Goal: Transaction & Acquisition: Obtain resource

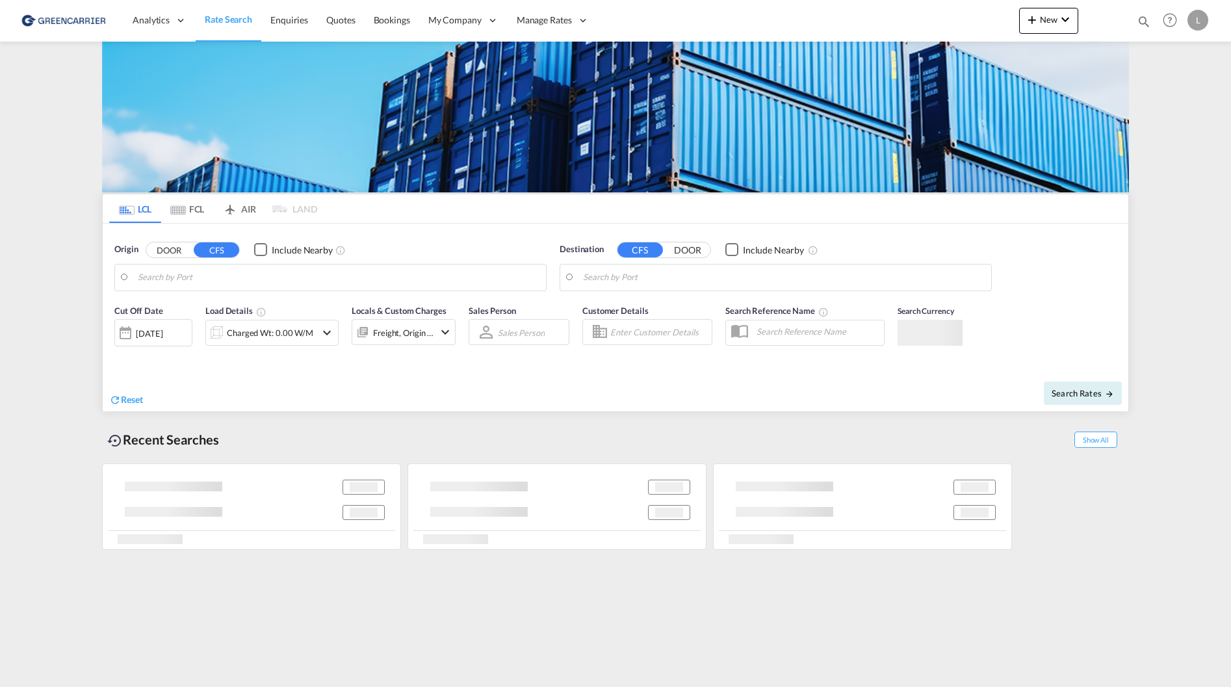
type input "[GEOGRAPHIC_DATA], NOOSL"
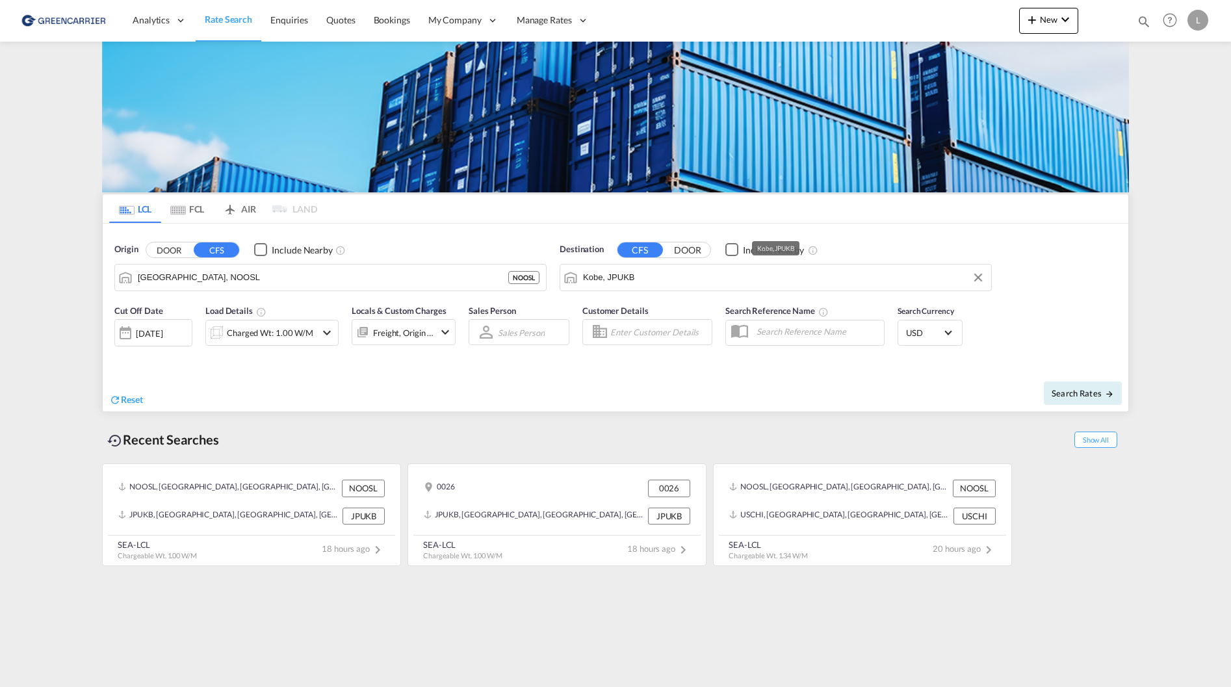
click at [664, 278] on input "Kobe, JPUKB" at bounding box center [784, 278] width 402 height 20
click at [678, 311] on div "Singapore [GEOGRAPHIC_DATA] [GEOGRAPHIC_DATA]" at bounding box center [683, 313] width 247 height 39
type input "[GEOGRAPHIC_DATA], SGSIN"
click at [271, 337] on div "Charged Wt: 1.00 W/M" at bounding box center [270, 333] width 86 height 18
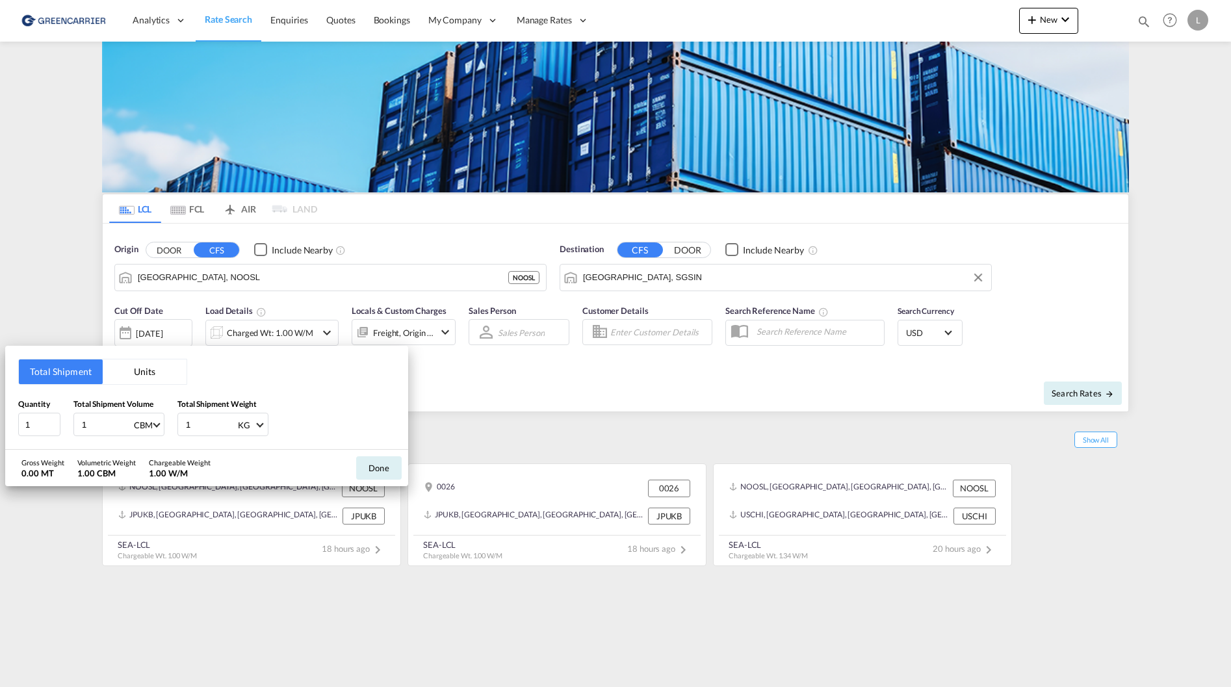
click at [121, 384] on div "Total Shipment Units" at bounding box center [102, 372] width 169 height 26
click at [121, 378] on button "Units" at bounding box center [145, 371] width 84 height 25
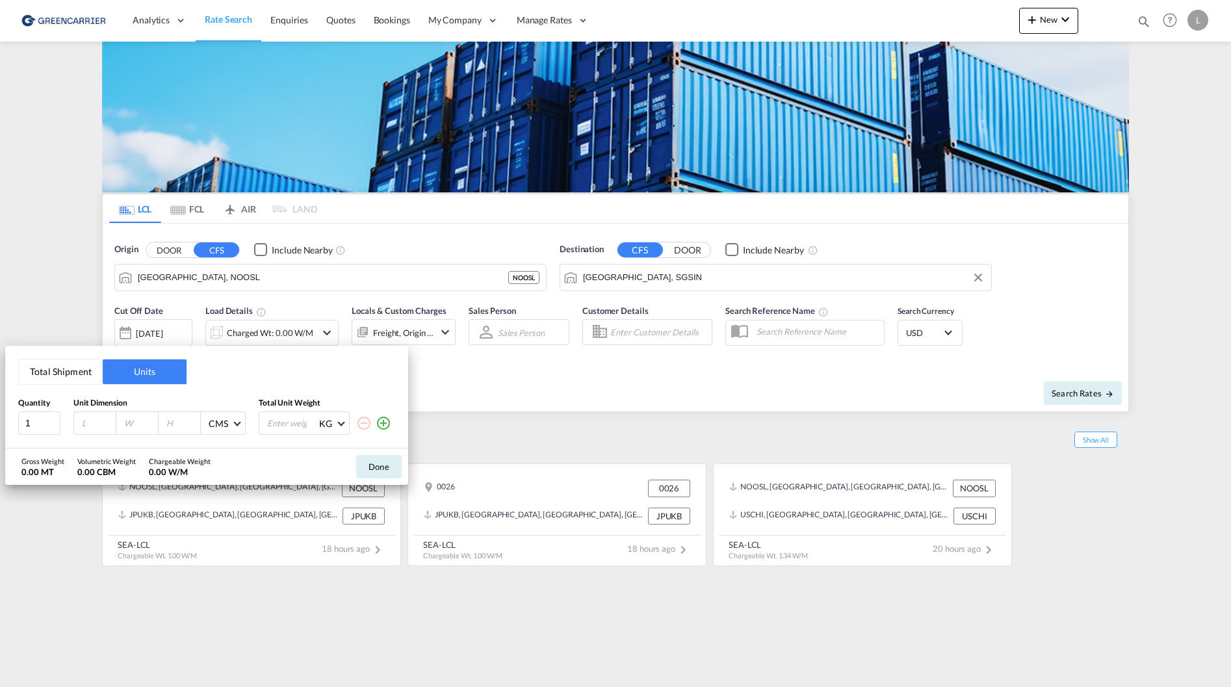
drag, startPoint x: 95, startPoint y: 417, endPoint x: 101, endPoint y: 417, distance: 6.5
click at [101, 417] on input "number" at bounding box center [98, 423] width 35 height 12
type input "6"
type input "1.5"
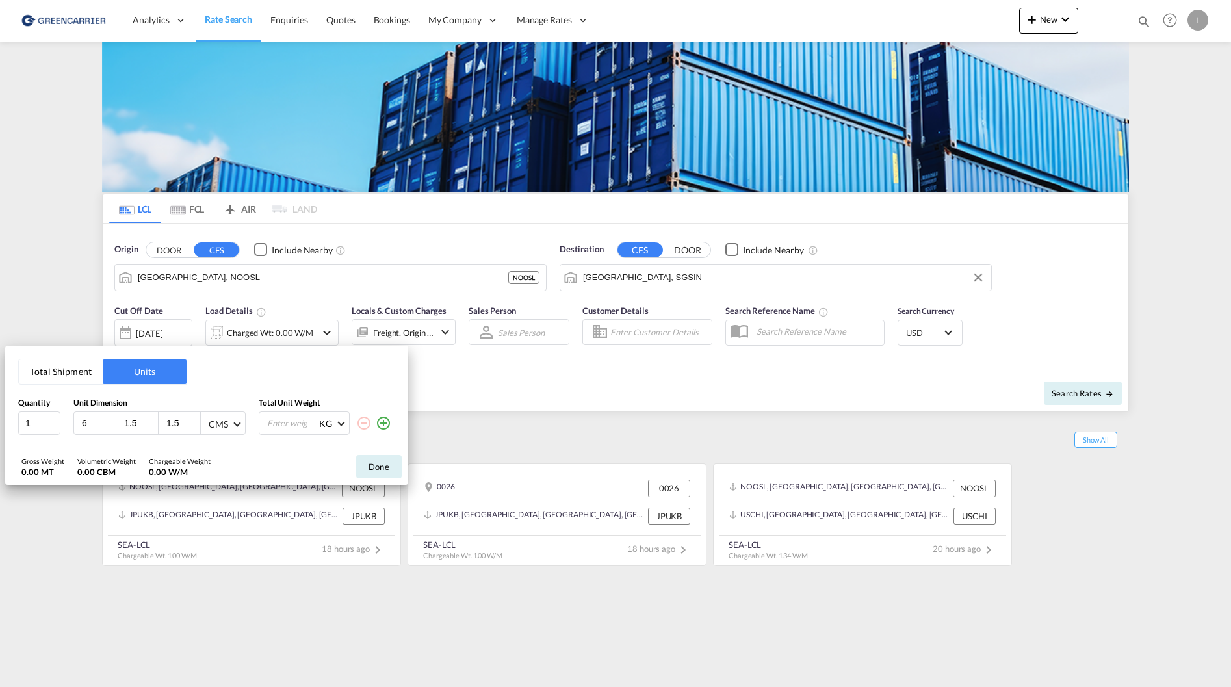
click at [222, 423] on div "CMS" at bounding box center [219, 424] width 20 height 11
click at [192, 390] on md-backdrop at bounding box center [615, 343] width 1231 height 687
click at [107, 420] on input "7" at bounding box center [98, 423] width 35 height 12
drag, startPoint x: 98, startPoint y: 422, endPoint x: 11, endPoint y: 422, distance: 86.5
click at [8, 422] on div "Total Shipment Units Quantity Unit Dimension Total Unit Weight 1 7 1.5 1.5 CMS …" at bounding box center [206, 397] width 403 height 103
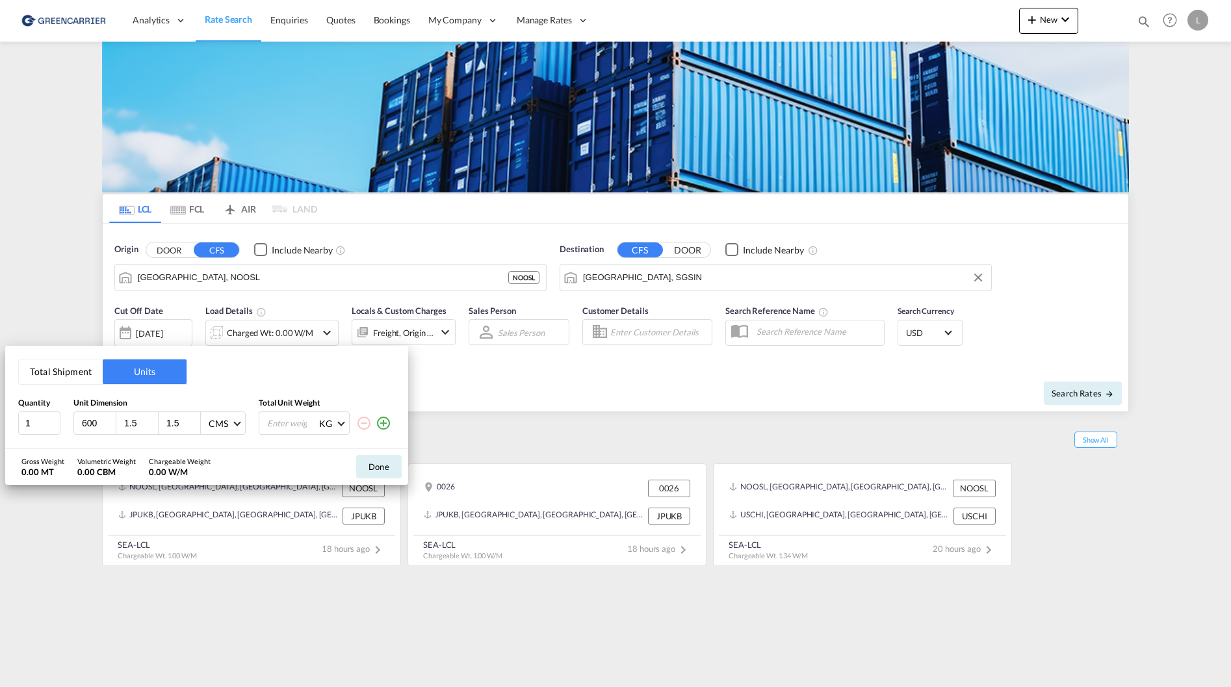
type input "600"
drag, startPoint x: 100, startPoint y: 423, endPoint x: -10, endPoint y: 421, distance: 110.5
click at [0, 421] on html "Analytics Reports Dashboard Rate Search Enquiries Quotes" at bounding box center [615, 343] width 1231 height 687
type input "150"
drag, startPoint x: 185, startPoint y: 421, endPoint x: 111, endPoint y: 421, distance: 74.1
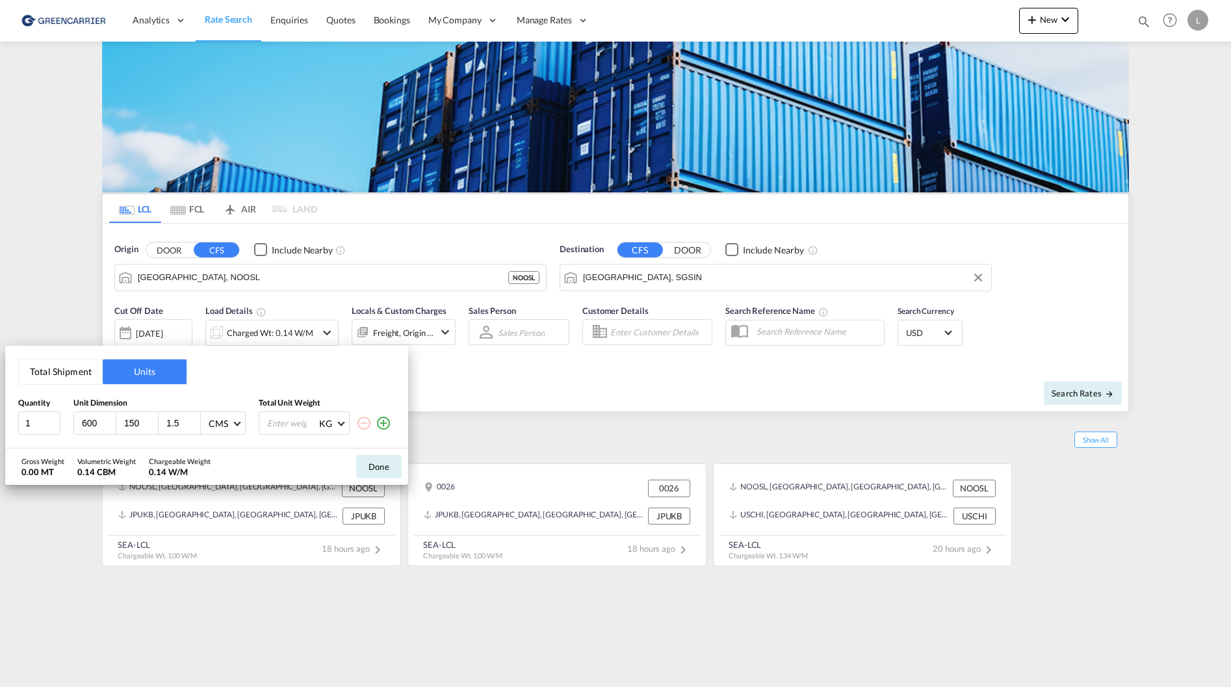
click at [111, 421] on div "600 150 1.5 CMS" at bounding box center [159, 422] width 172 height 23
type input "150"
click at [274, 421] on input "number" at bounding box center [292, 423] width 52 height 22
type input "3700"
click at [372, 467] on button "Done" at bounding box center [379, 466] width 46 height 23
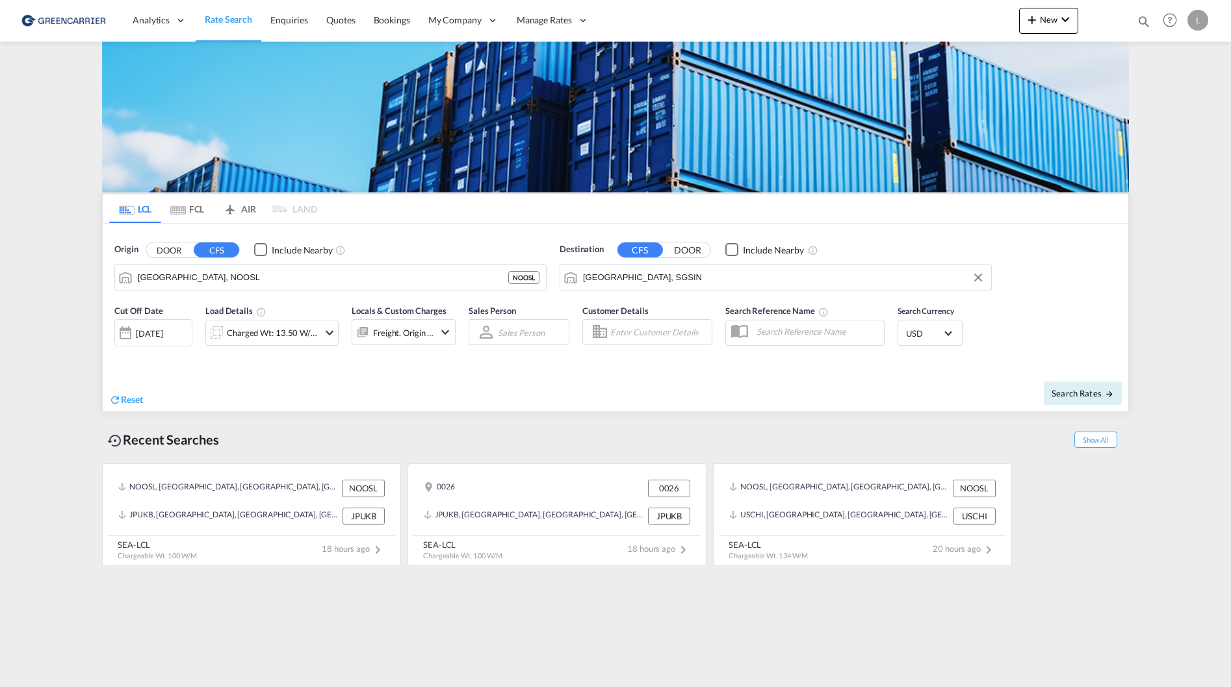
click at [910, 330] on span "USD" at bounding box center [924, 334] width 36 height 12
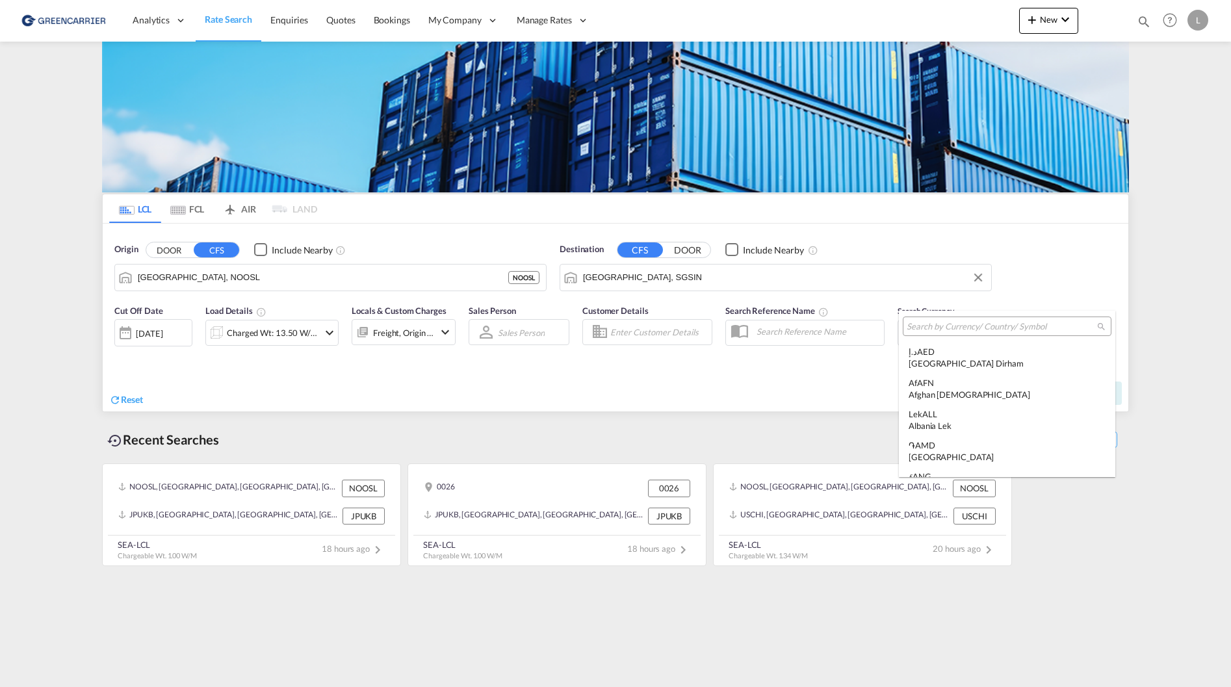
scroll to position [4488, 0]
click at [930, 328] on input "search" at bounding box center [1002, 327] width 190 height 12
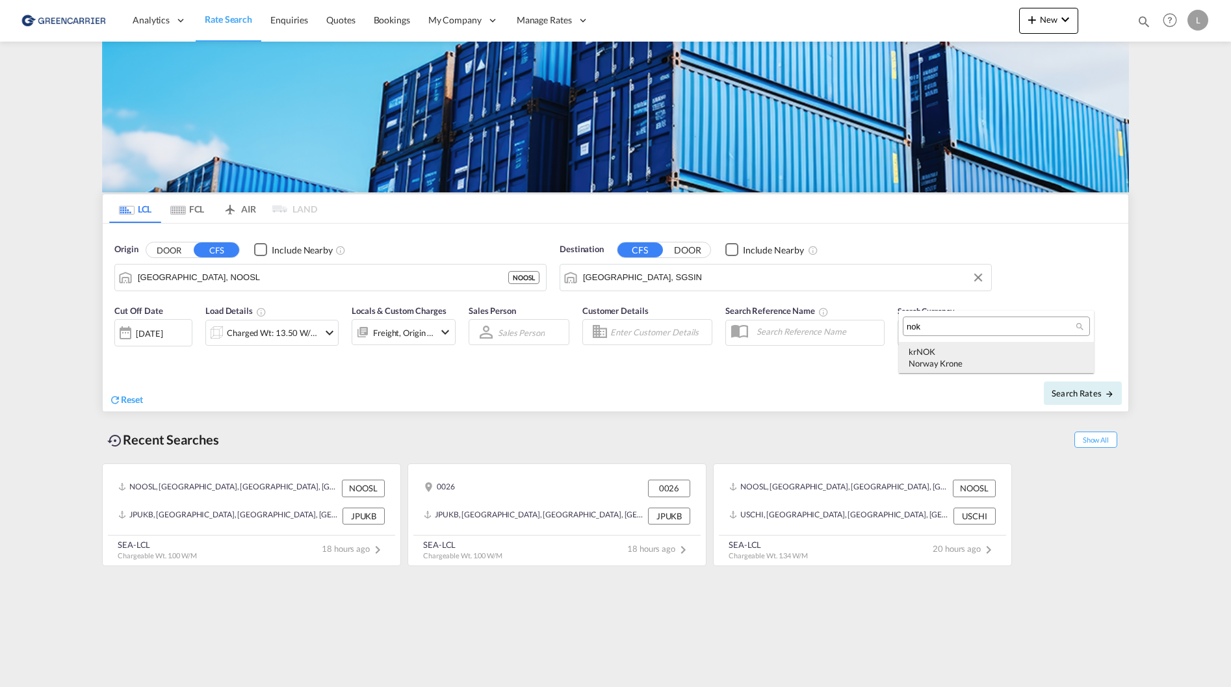
type input "nok"
click at [946, 361] on div "Norway Krone" at bounding box center [997, 364] width 176 height 12
click at [1065, 393] on span "Search Rates" at bounding box center [1083, 393] width 62 height 10
type input "NOOSL to SGSIN / [DATE]"
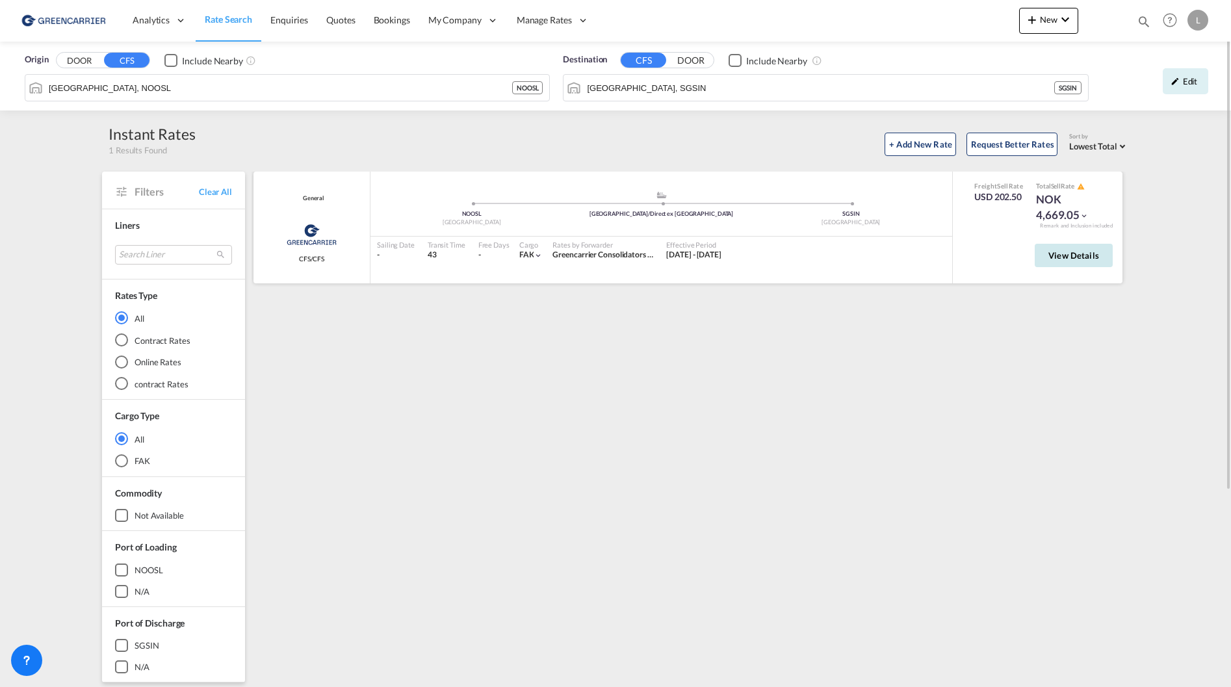
click at [1065, 260] on span "View Details" at bounding box center [1074, 255] width 51 height 10
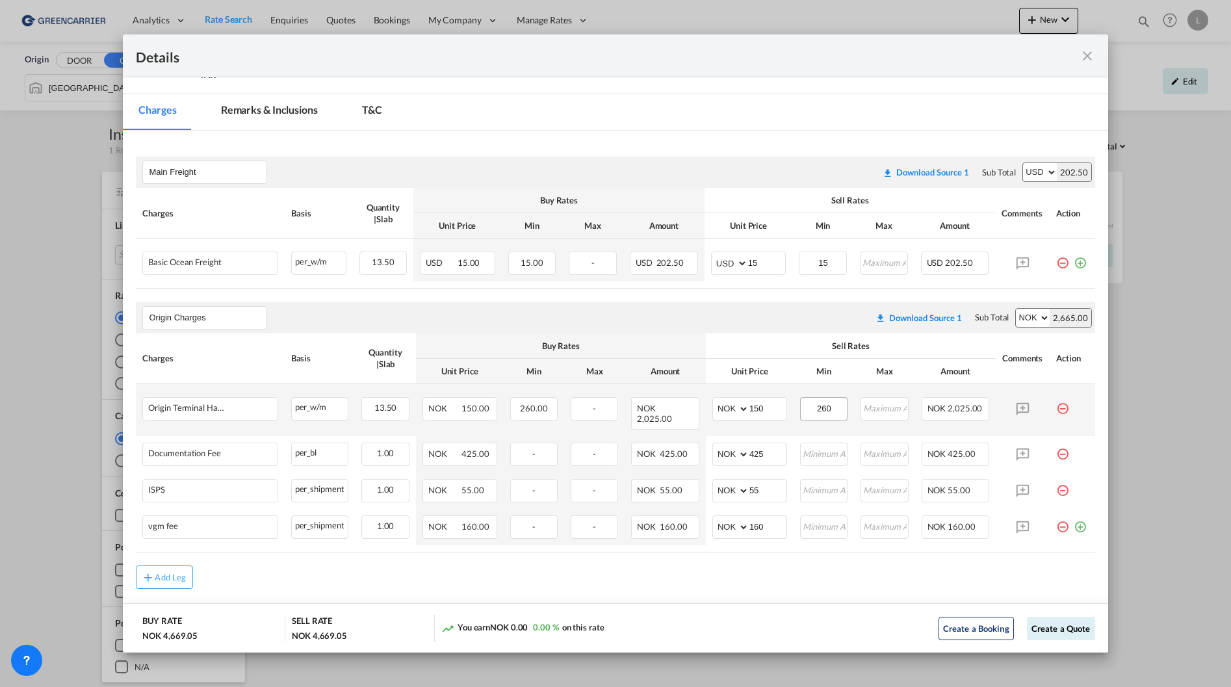
scroll to position [175, 0]
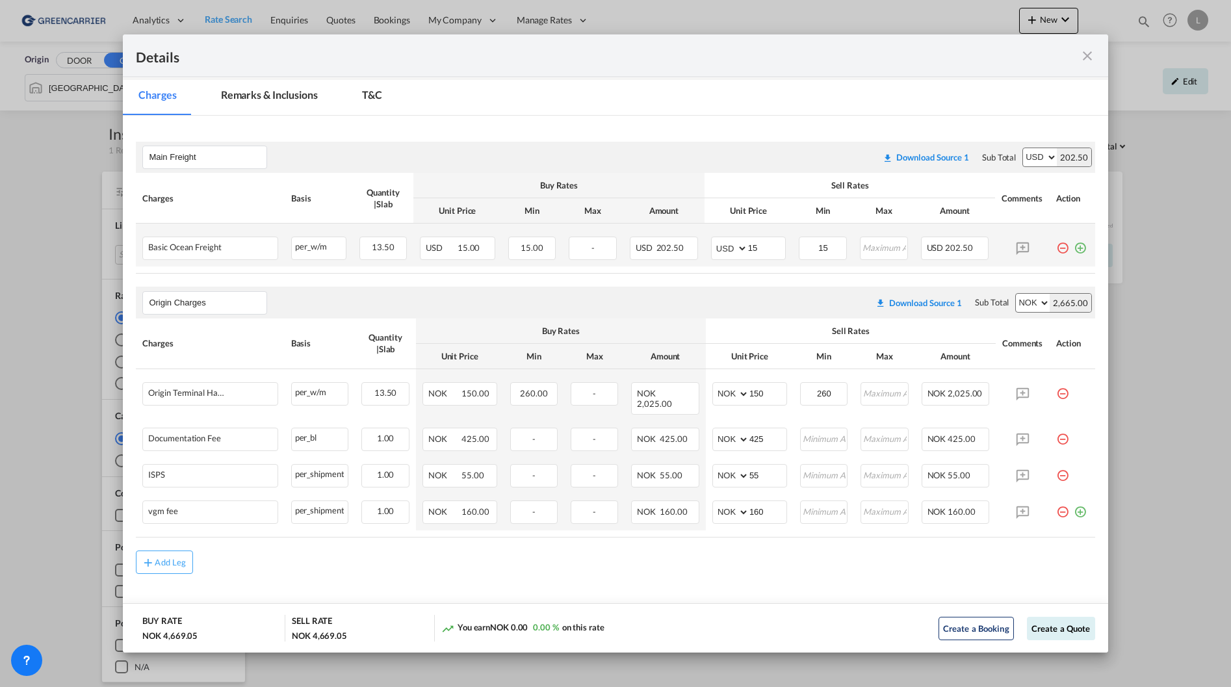
click at [1075, 243] on md-icon "icon-plus-circle-outline green-400-fg" at bounding box center [1080, 243] width 13 height 13
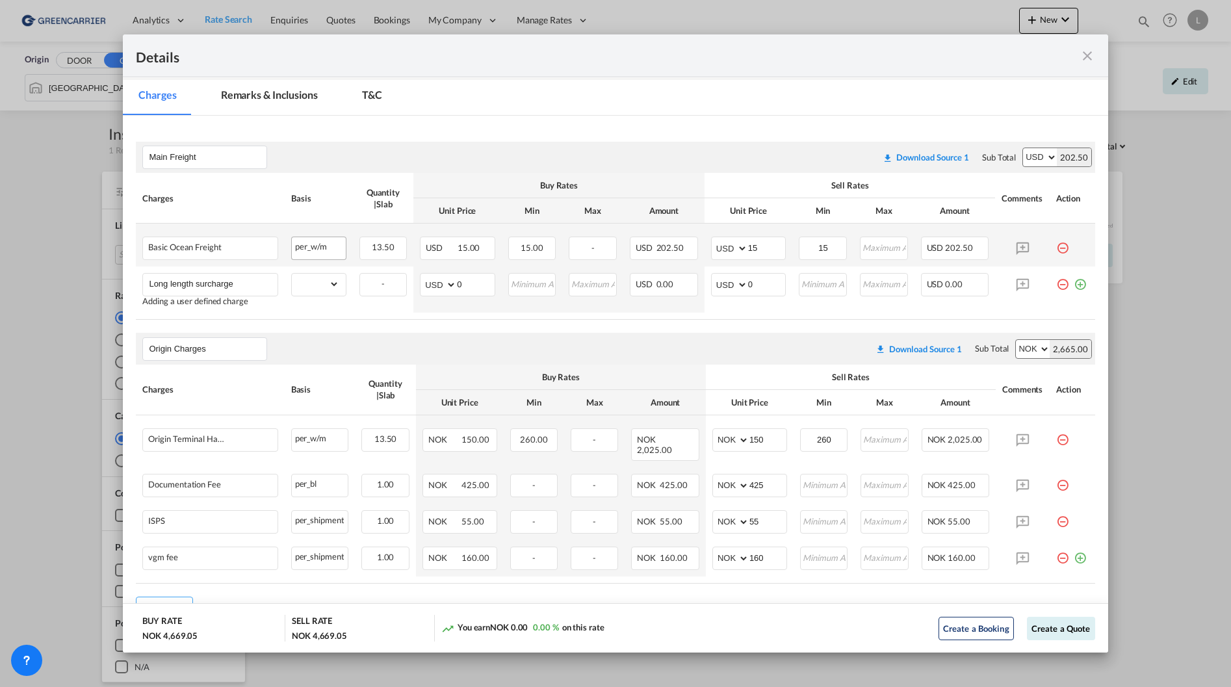
type input "Long length surcharge"
click at [452, 285] on select "AED AFN ALL AMD ANG AOA ARS AUD AWG AZN BAM BBD BDT BGN BHD BIF BMD BND [PERSON…" at bounding box center [440, 285] width 34 height 18
click at [476, 294] on md-input-container "AED AFN ALL AMD ANG AOA ARS AUD AWG AZN BAM BBD BDT BGN BHD BIF BMD BND [PERSON…" at bounding box center [457, 284] width 75 height 23
drag, startPoint x: 476, startPoint y: 289, endPoint x: 397, endPoint y: 281, distance: 79.6
click at [397, 281] on tr "Long length surcharge Adding a user defined charge Please Enter Already Exists …" at bounding box center [615, 290] width 959 height 46
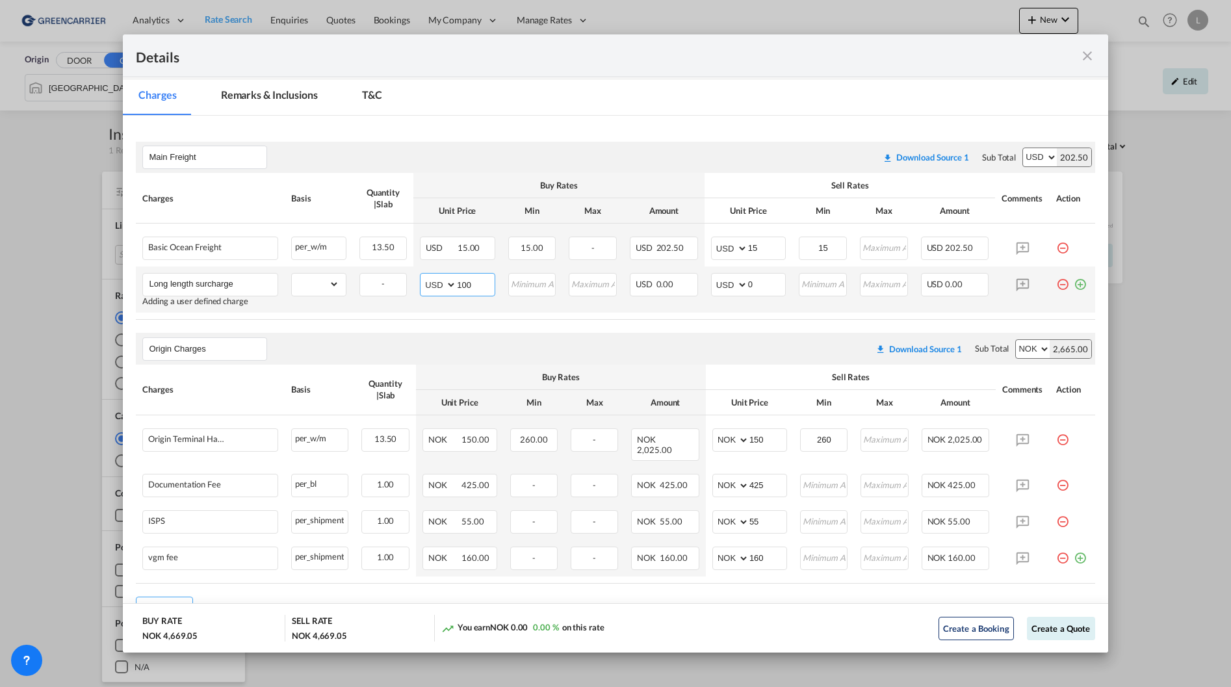
type input "100"
drag, startPoint x: 476, startPoint y: 284, endPoint x: 397, endPoint y: 284, distance: 78.7
click at [397, 284] on tr "Long length surcharge Adding a user defined charge Please Enter Already Exists …" at bounding box center [615, 290] width 959 height 46
drag, startPoint x: 762, startPoint y: 282, endPoint x: 677, endPoint y: 282, distance: 84.5
click at [677, 282] on tr "Long length surcharge Adding a user defined charge Please Enter Already Exists …" at bounding box center [615, 290] width 959 height 46
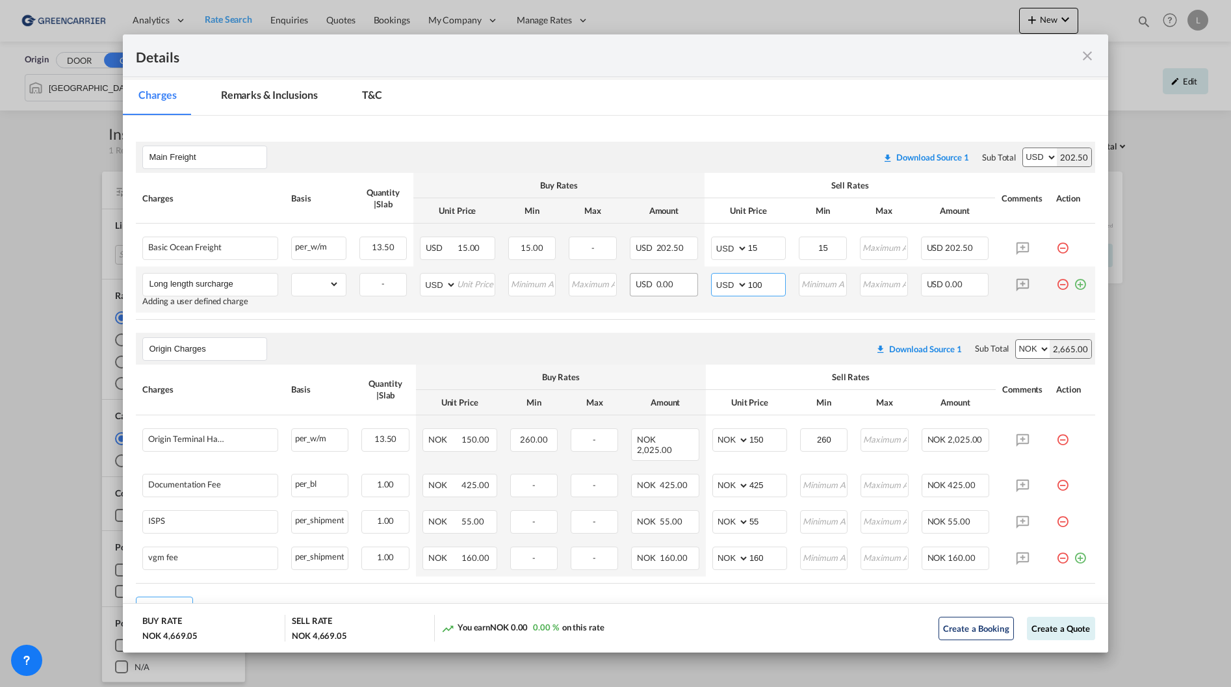
type input "100"
click at [832, 287] on input "Port of Loading ..." at bounding box center [823, 284] width 46 height 20
click at [957, 283] on div "USD 0.00" at bounding box center [955, 284] width 68 height 23
click at [330, 285] on select "gross_weight volumetric_weight per_shipment per_bl per_km per_hawb per_kg flat …" at bounding box center [315, 284] width 47 height 21
select select "per_shipment"
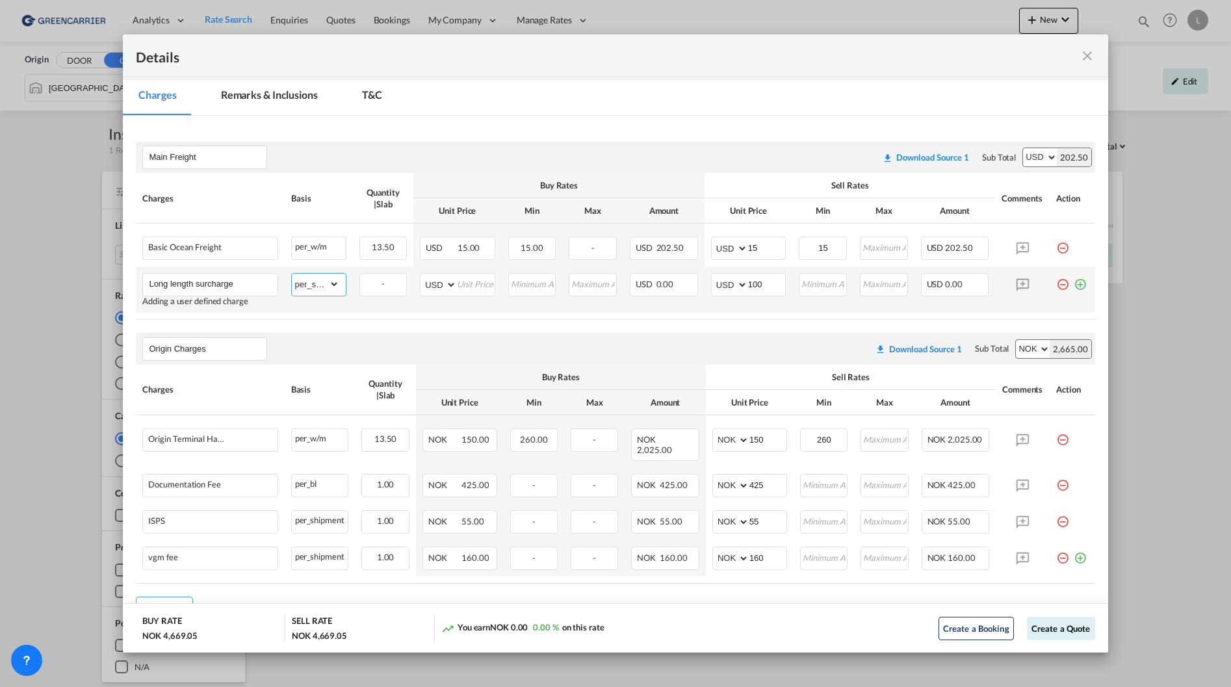
click at [292, 274] on select "gross_weight volumetric_weight per_shipment per_bl per_km per_hawb per_kg flat …" at bounding box center [315, 284] width 47 height 21
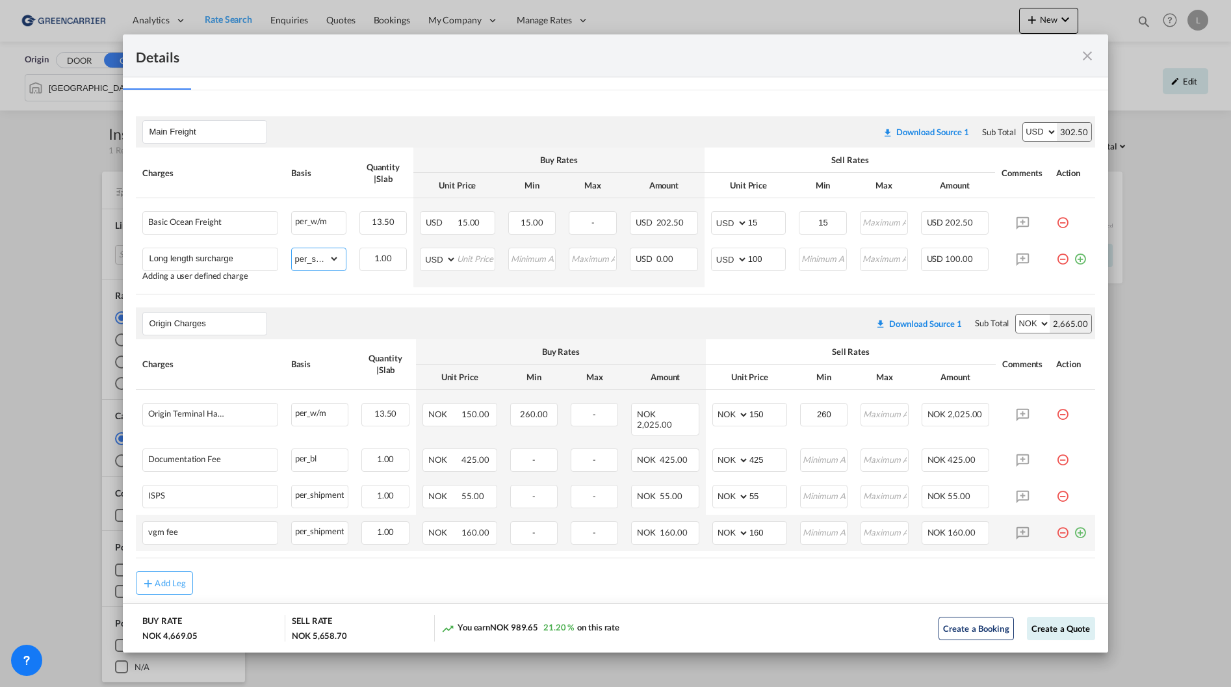
scroll to position [221, 0]
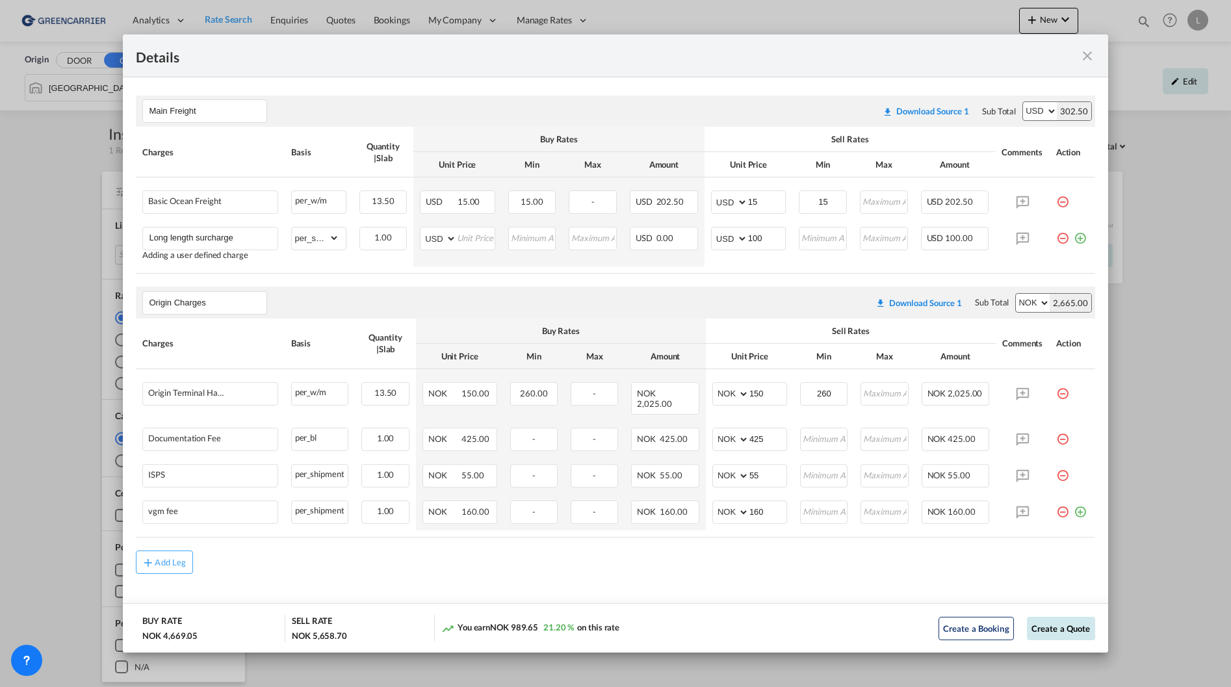
click at [1043, 631] on button "Create a Quote" at bounding box center [1061, 628] width 68 height 23
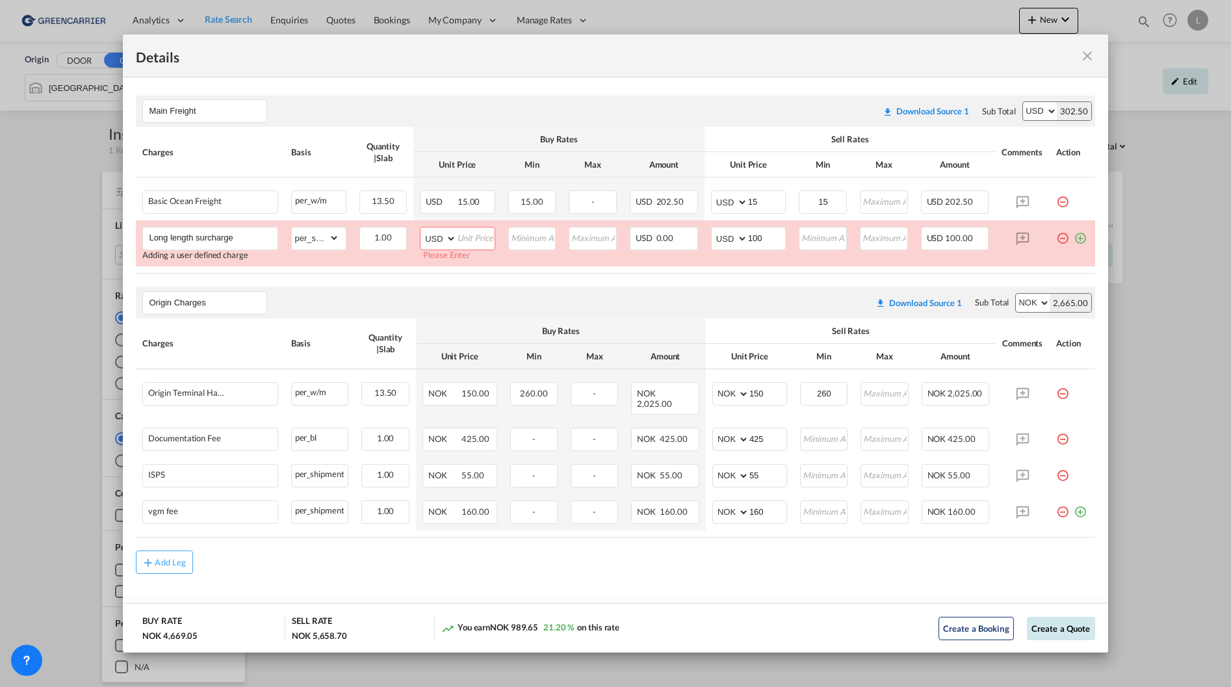
scroll to position [95, 0]
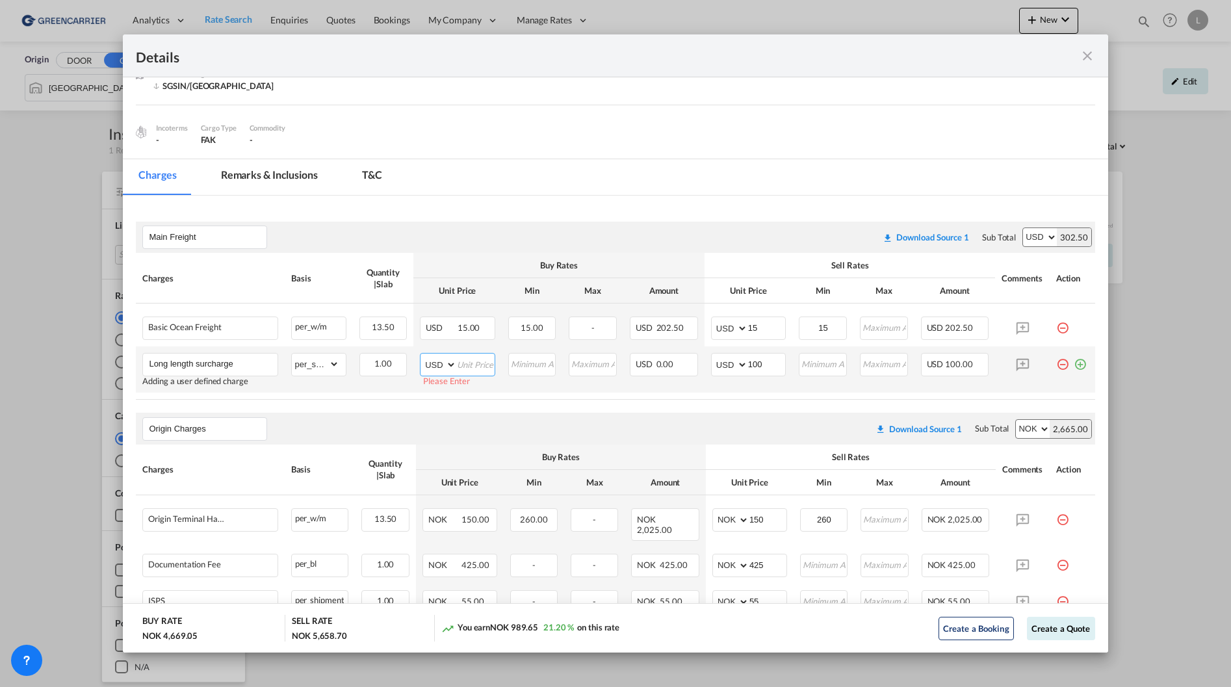
click at [471, 367] on input "Port of Loading ..." at bounding box center [475, 364] width 37 height 20
type input "100"
click at [762, 367] on input "100" at bounding box center [766, 364] width 37 height 20
type input "125"
click at [1071, 634] on button "Create a Quote" at bounding box center [1061, 628] width 68 height 23
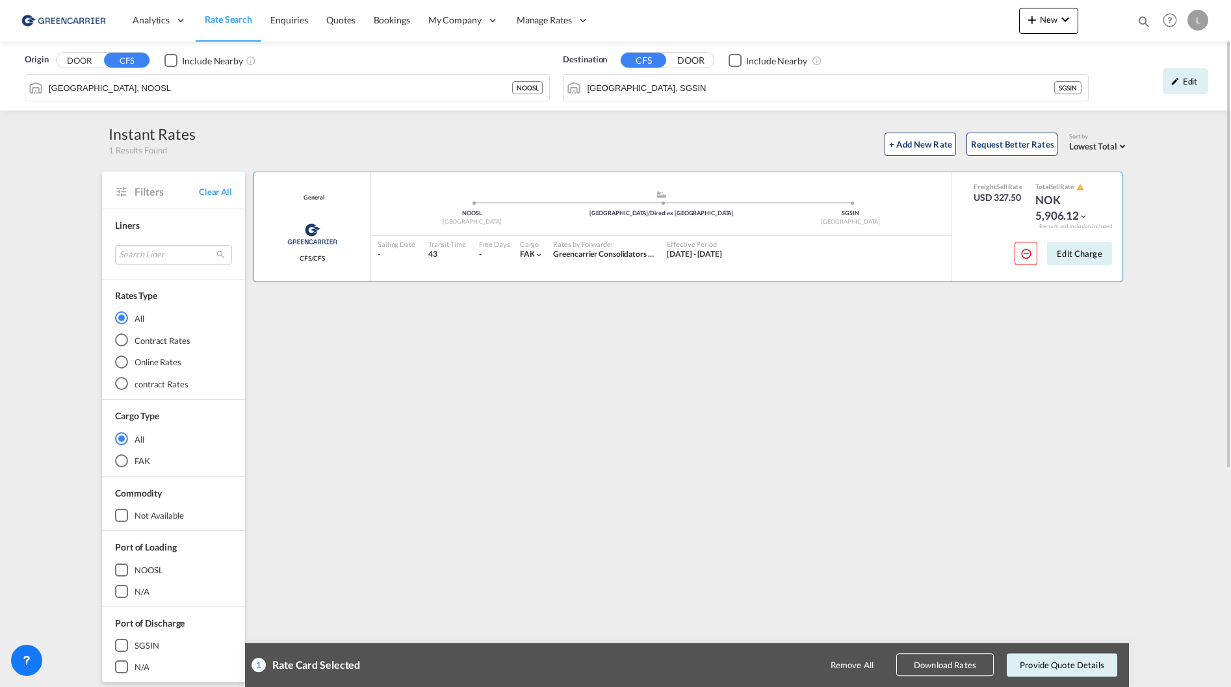
click at [972, 670] on button "Download Rates" at bounding box center [945, 665] width 98 height 23
